Goal: Information Seeking & Learning: Learn about a topic

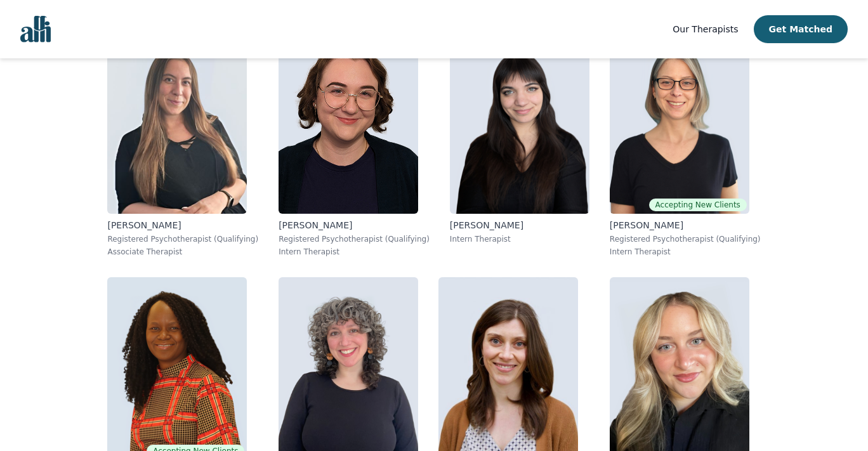
scroll to position [6708, 0]
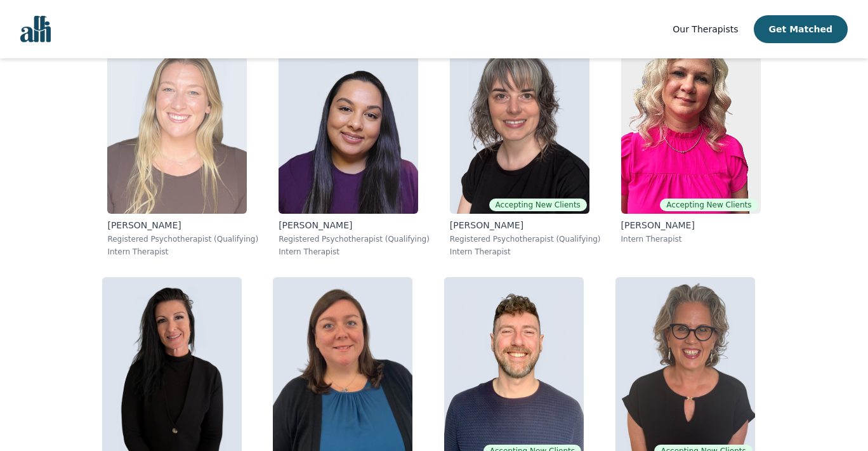
click at [228, 164] on img at bounding box center [177, 122] width 140 height 183
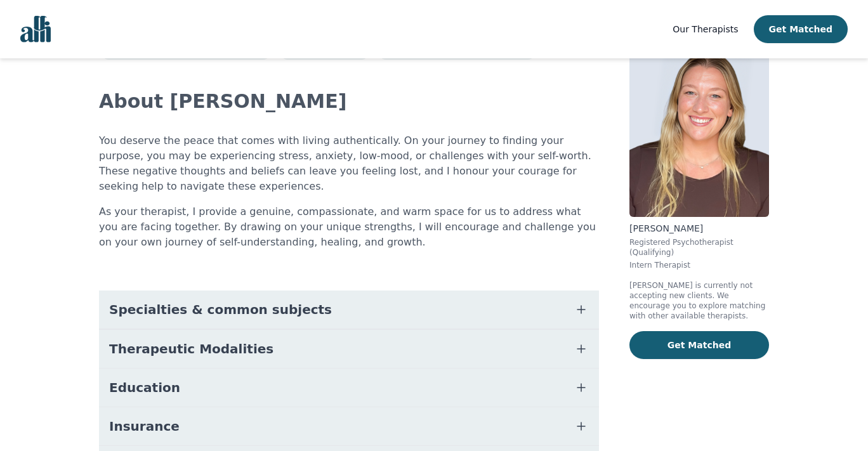
scroll to position [59, 0]
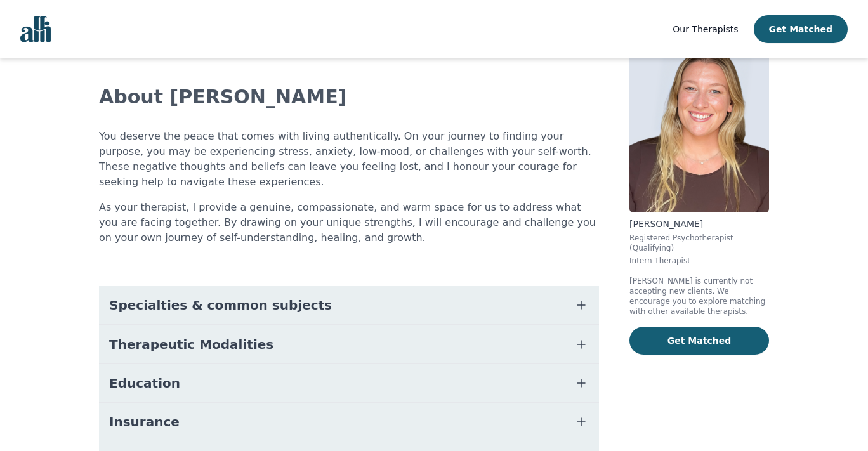
click at [308, 341] on button "Therapeutic Modalities" at bounding box center [349, 344] width 500 height 38
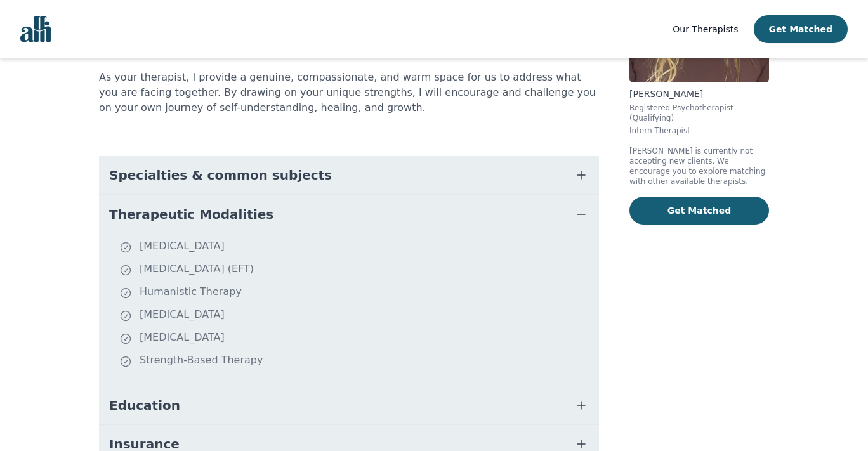
scroll to position [210, 0]
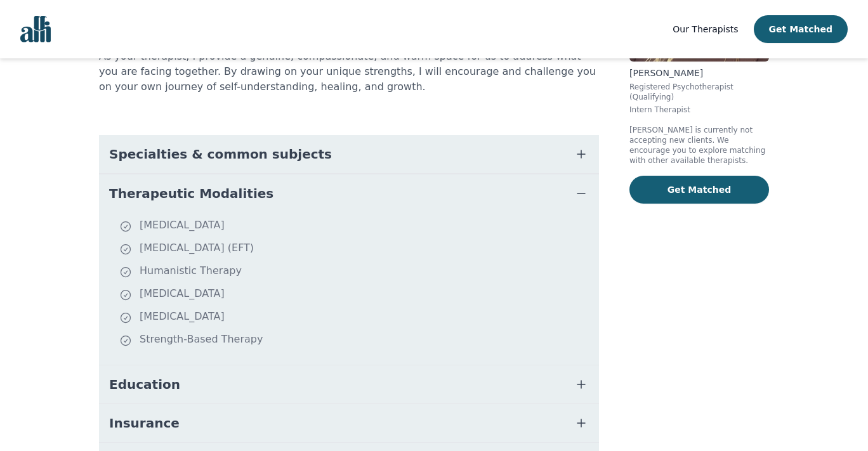
click at [193, 192] on span "Therapeutic Modalities" at bounding box center [191, 194] width 164 height 18
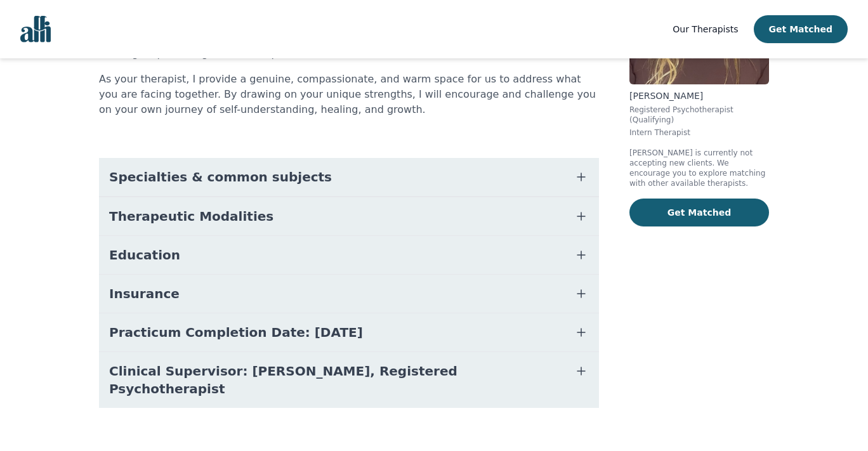
click at [227, 179] on span "Specialties & common subjects" at bounding box center [220, 177] width 223 height 18
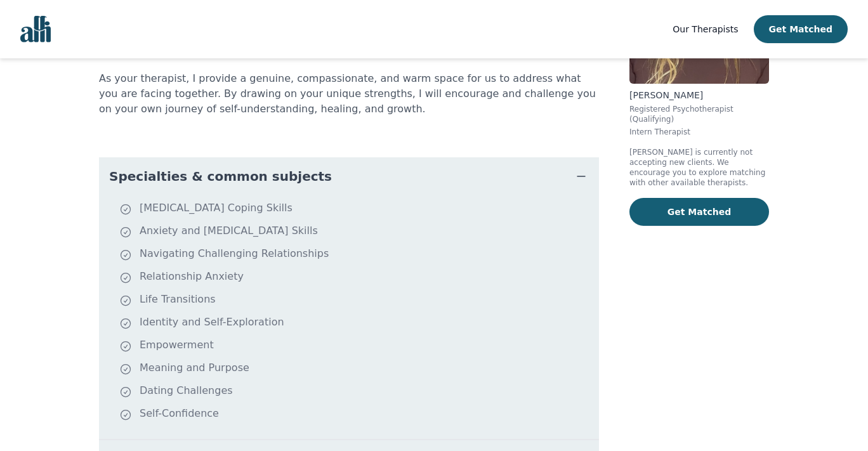
scroll to position [0, 0]
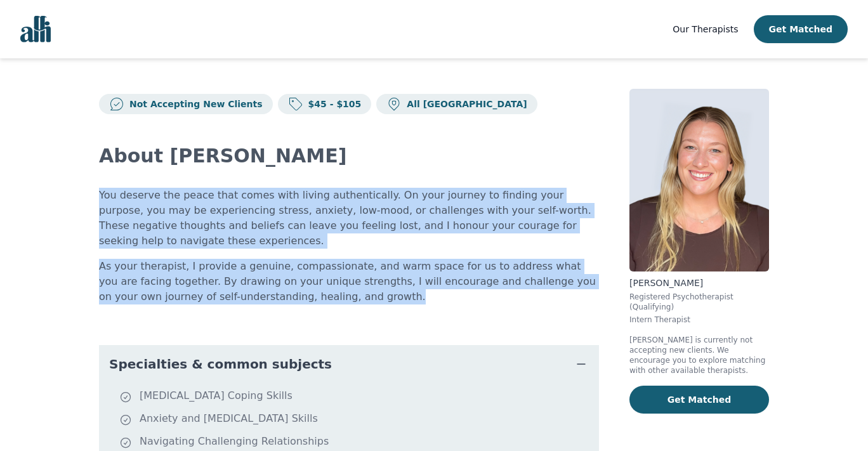
drag, startPoint x: 284, startPoint y: 299, endPoint x: 101, endPoint y: 195, distance: 210.4
click at [101, 195] on div "You deserve the peace that comes with living authentically. On your journey to …" at bounding box center [349, 246] width 500 height 117
copy div "You deserve the peace that comes with living authentically. On your journey to …"
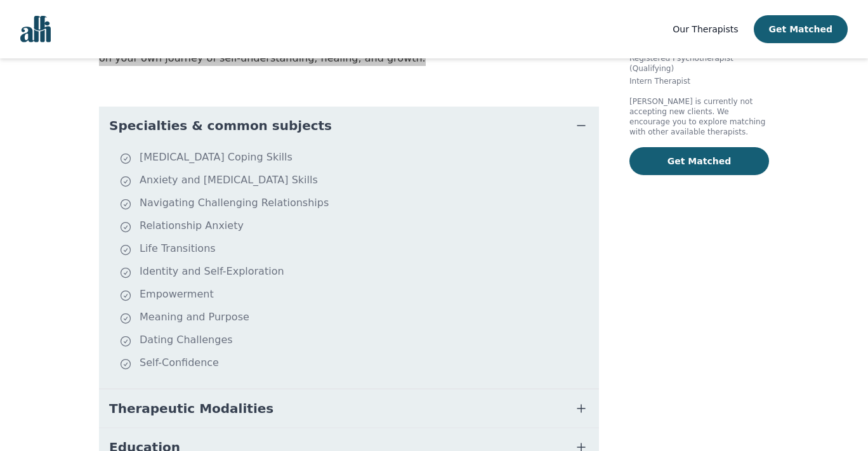
scroll to position [389, 0]
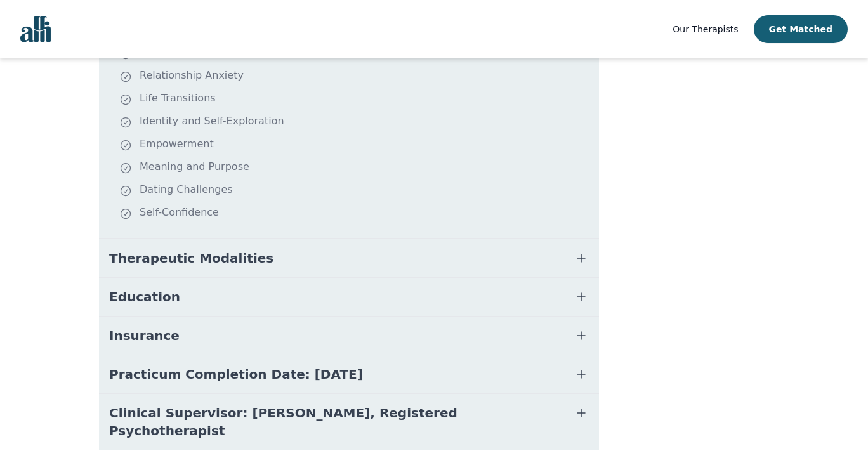
click at [207, 253] on span "Therapeutic Modalities" at bounding box center [191, 258] width 164 height 18
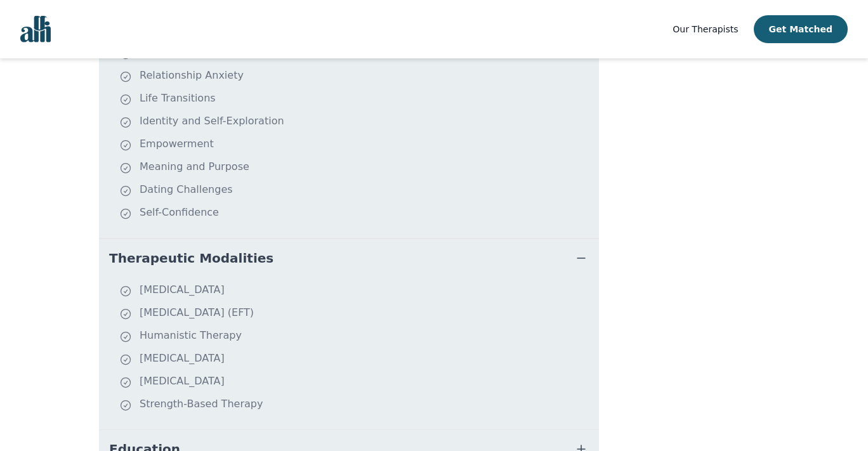
scroll to position [415, 0]
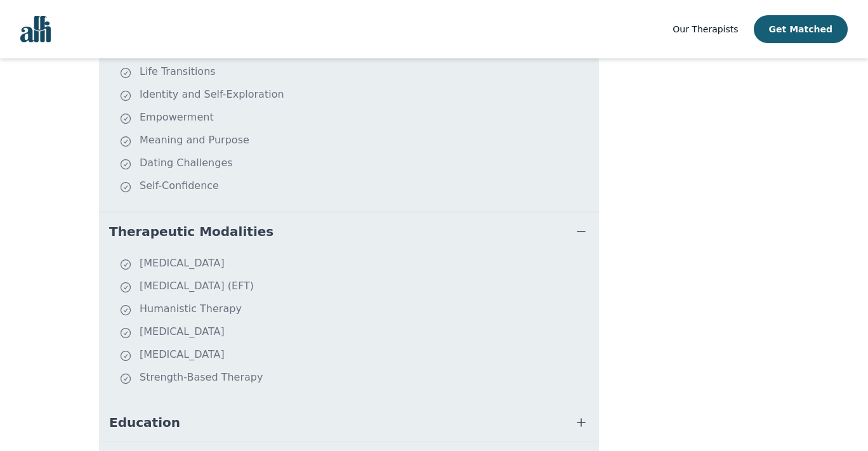
click at [208, 235] on span "Therapeutic Modalities" at bounding box center [191, 232] width 164 height 18
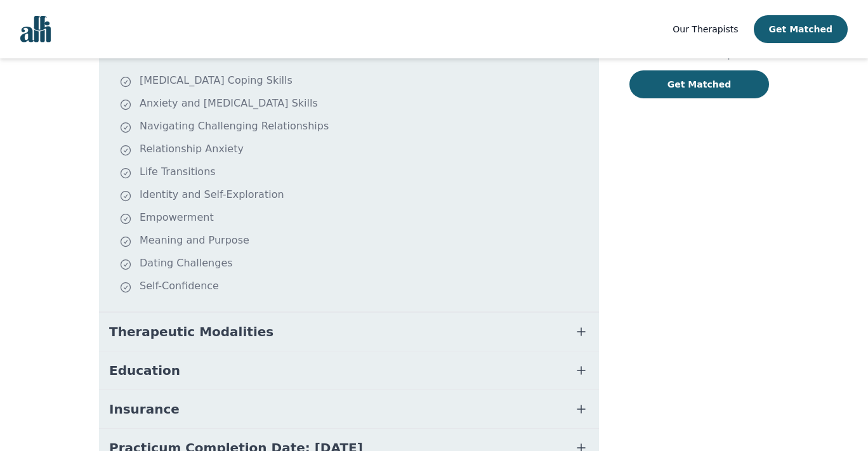
scroll to position [297, 0]
